Goal: Transaction & Acquisition: Purchase product/service

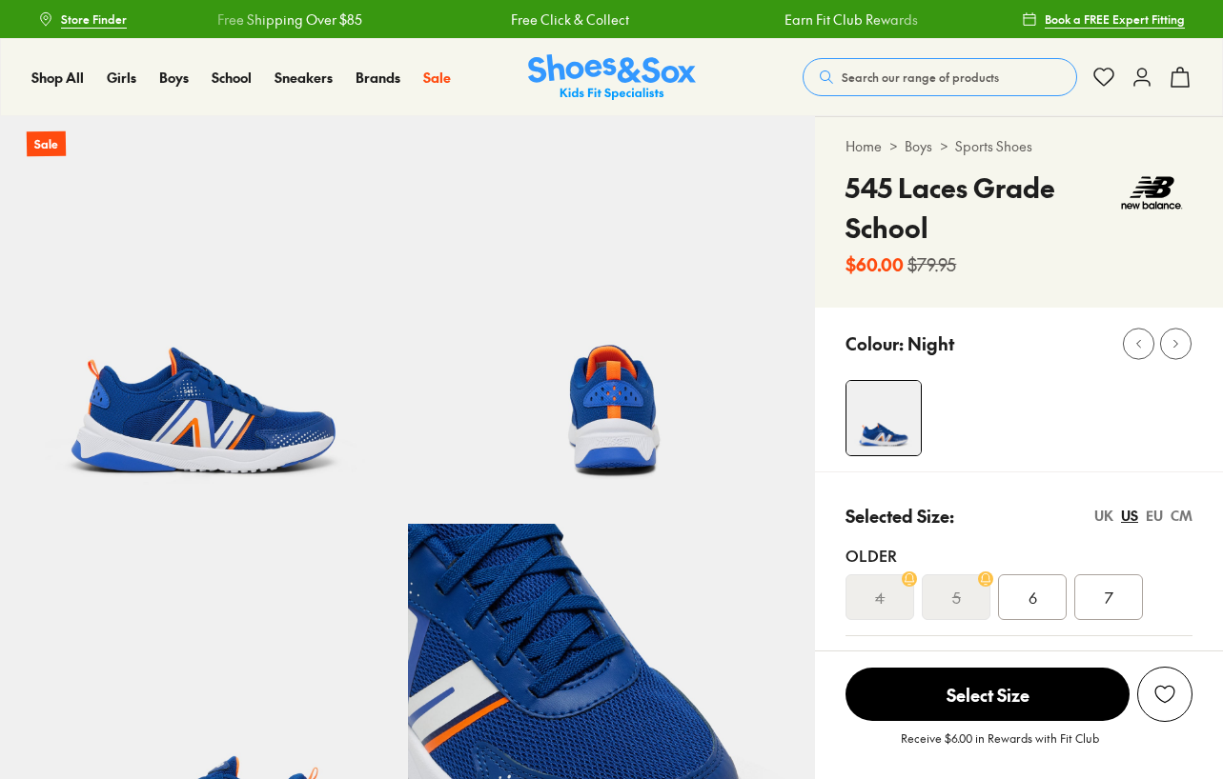
select select "*"
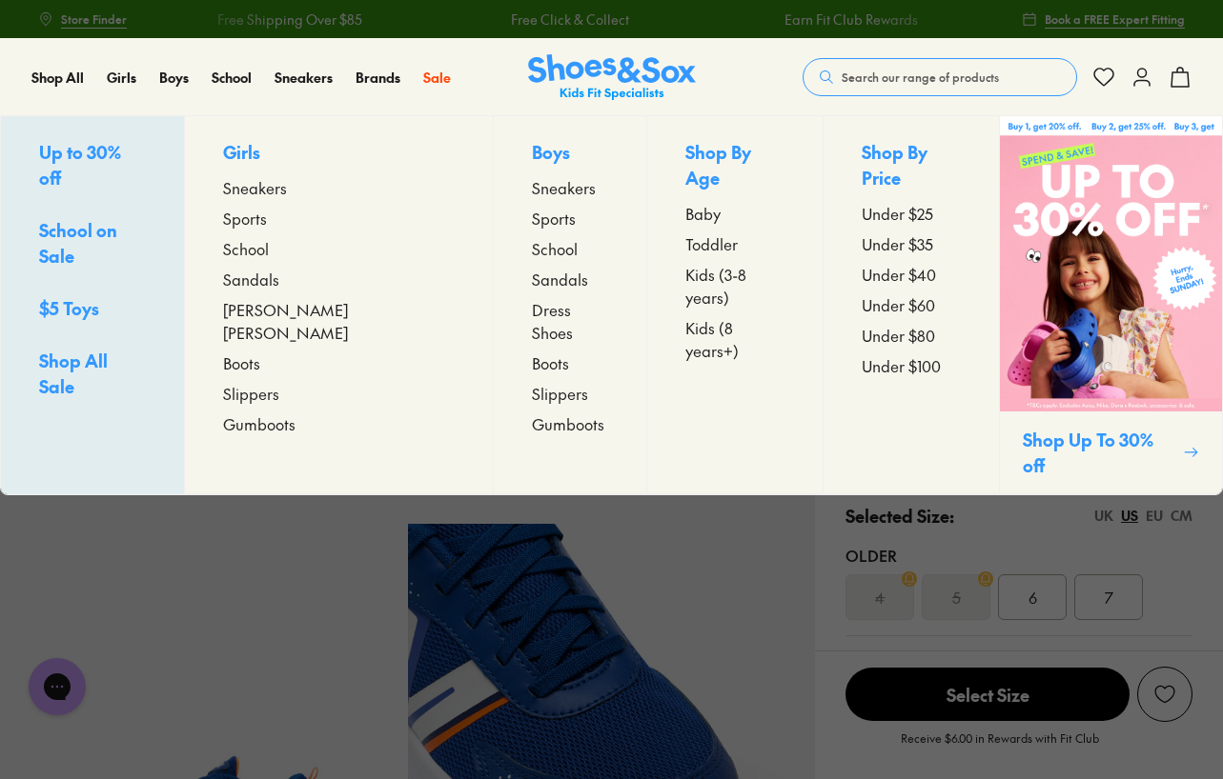
click at [532, 191] on span "Sneakers" at bounding box center [564, 187] width 64 height 23
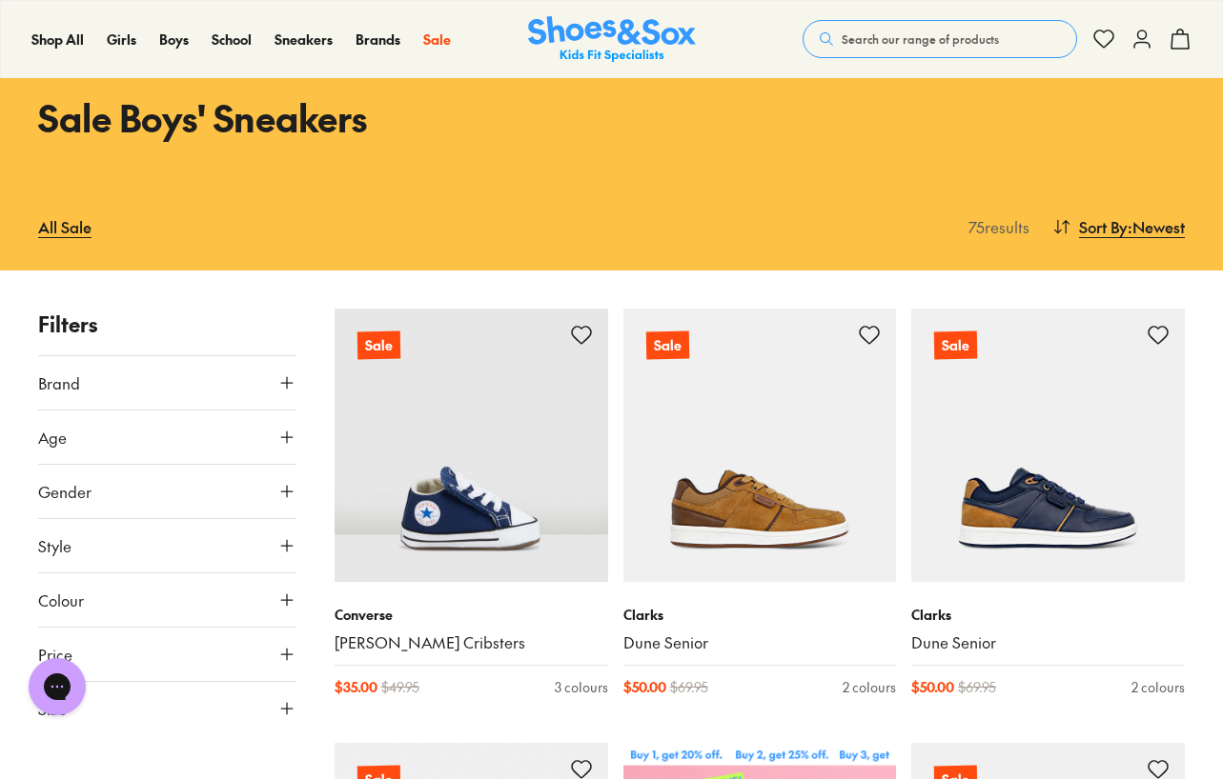
scroll to position [191, 0]
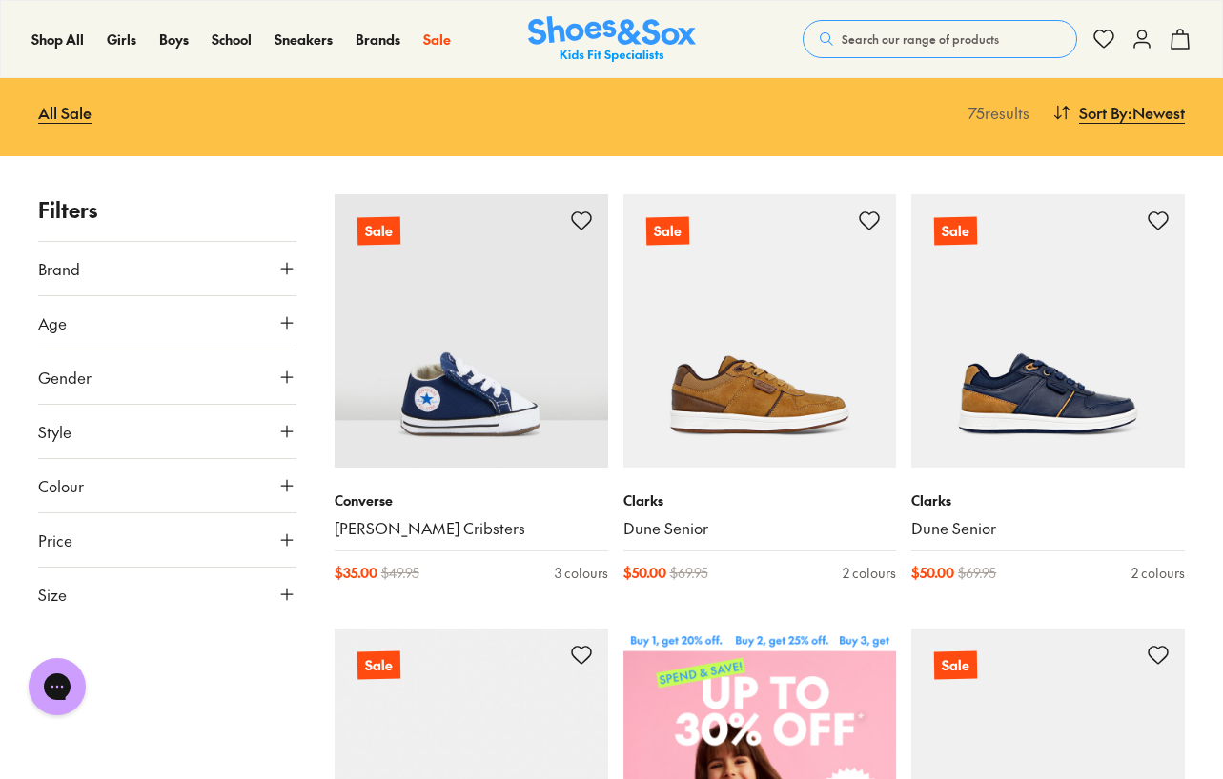
click at [100, 604] on button "Size" at bounding box center [167, 594] width 258 height 53
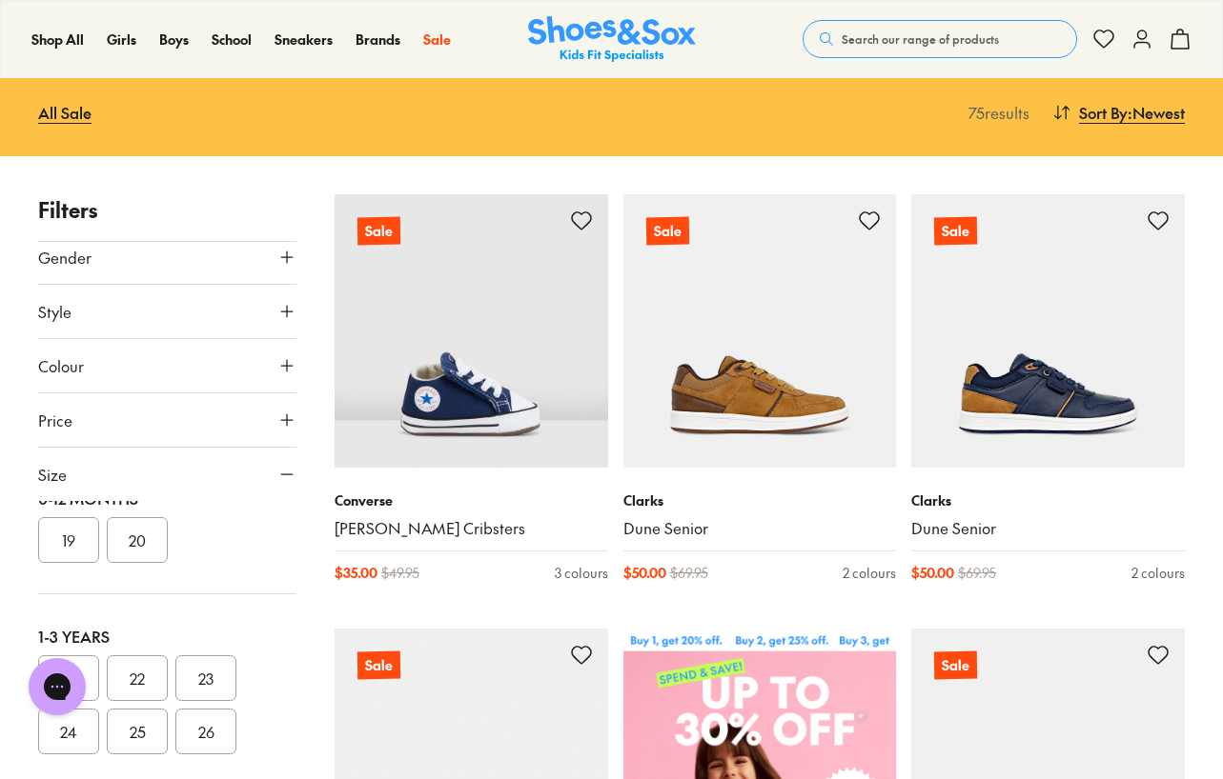
scroll to position [0, 0]
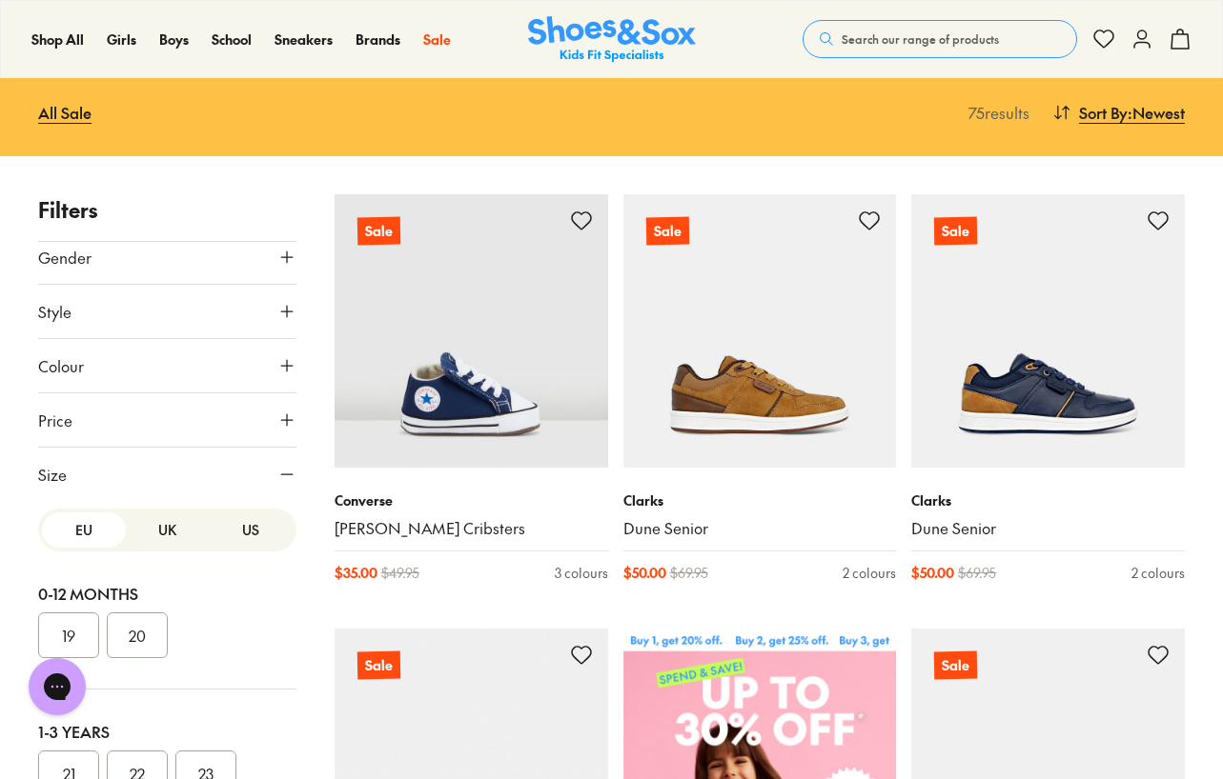
click at [239, 533] on button "US" at bounding box center [251, 530] width 84 height 35
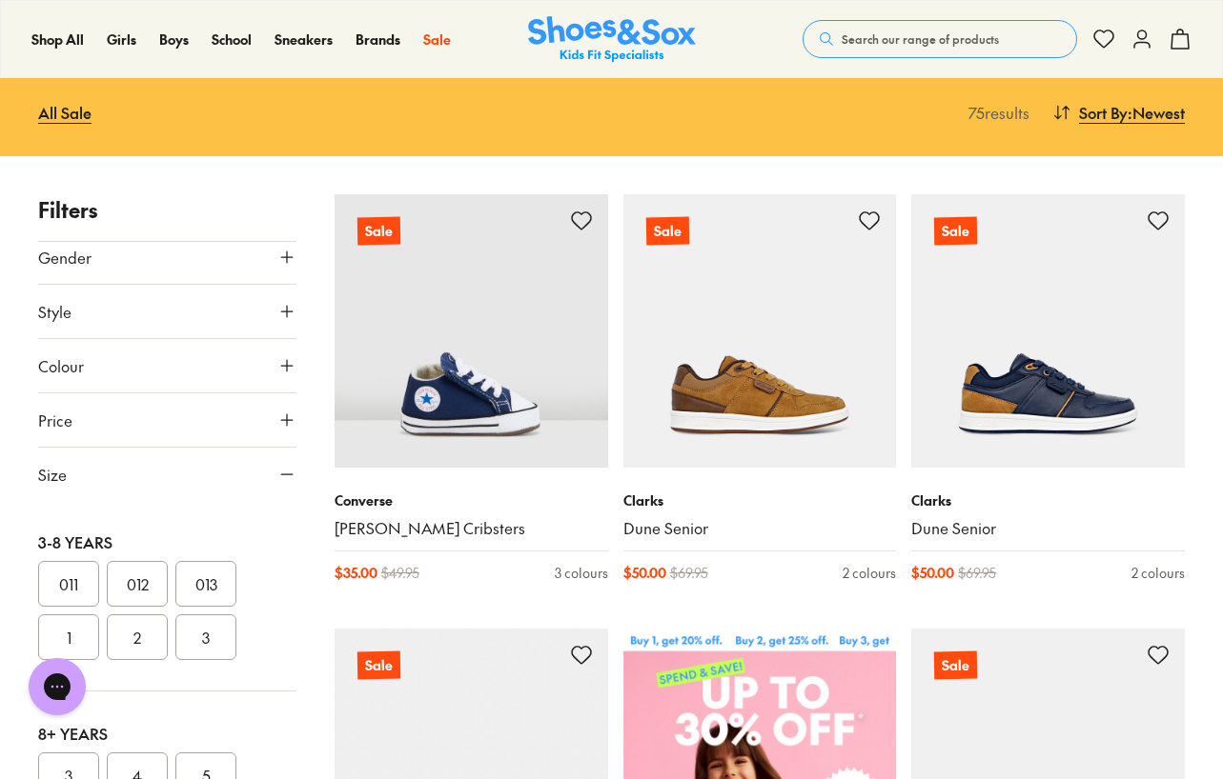
scroll to position [443, 0]
click at [146, 724] on button "4" at bounding box center [137, 714] width 61 height 46
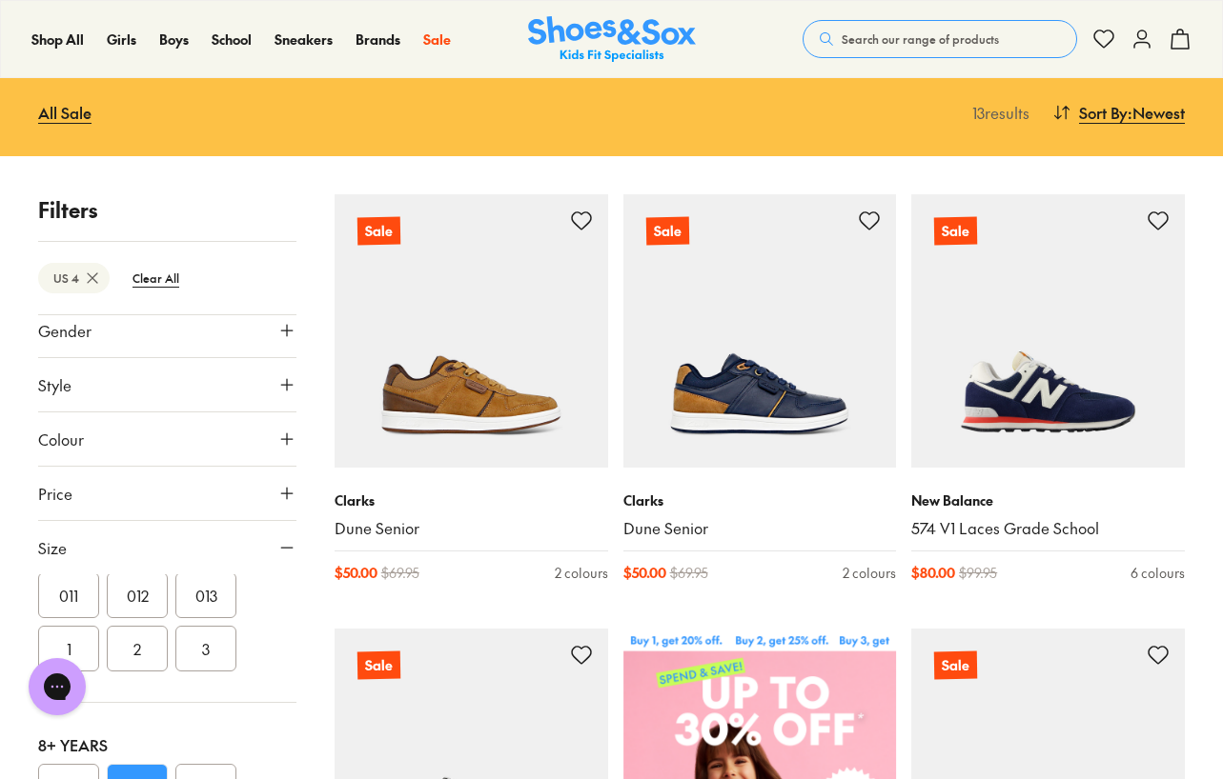
scroll to position [193, 0]
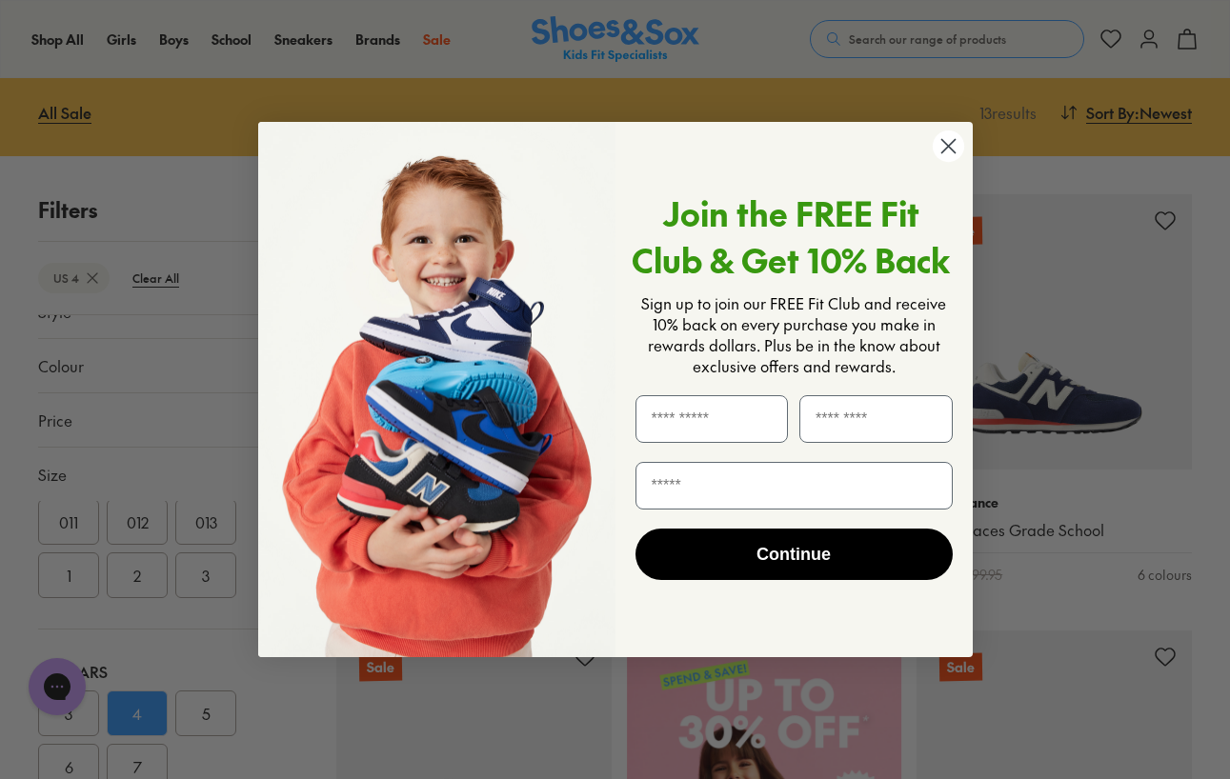
click at [947, 160] on circle "Close dialog" at bounding box center [947, 146] width 31 height 31
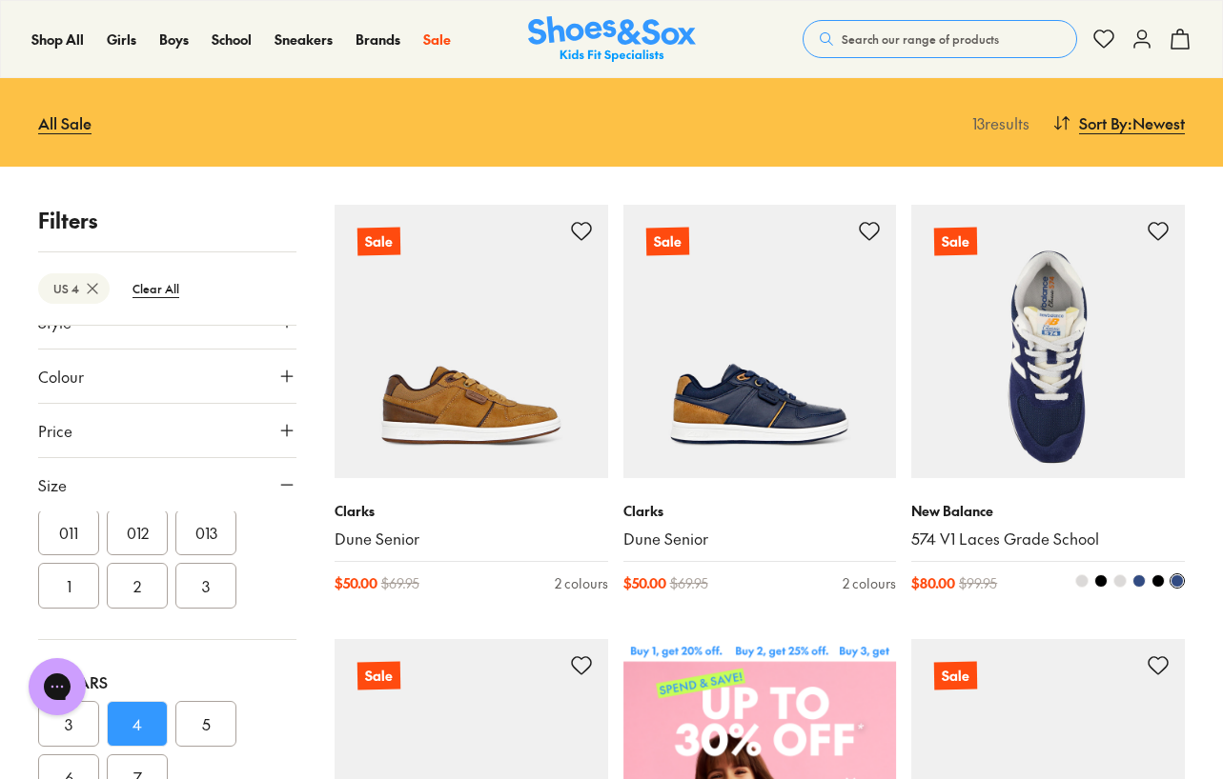
scroll to position [0, 0]
